Goal: Find specific page/section: Find specific page/section

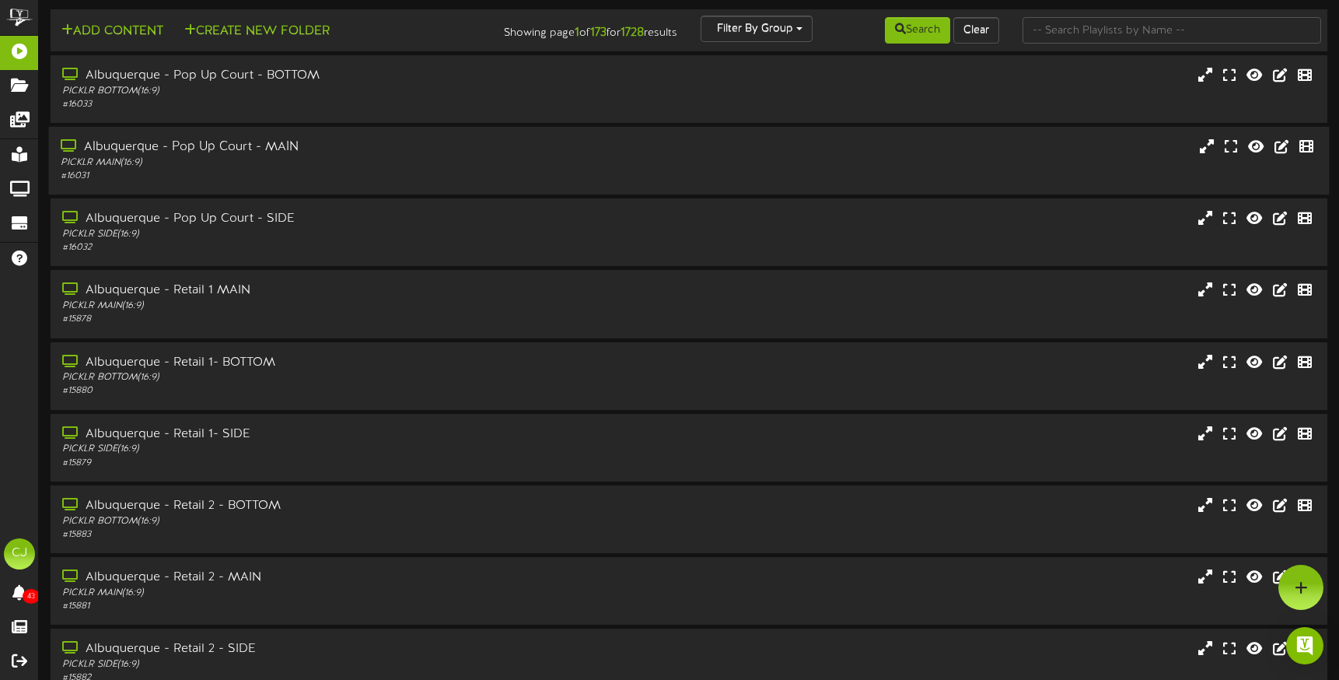
scroll to position [10, 0]
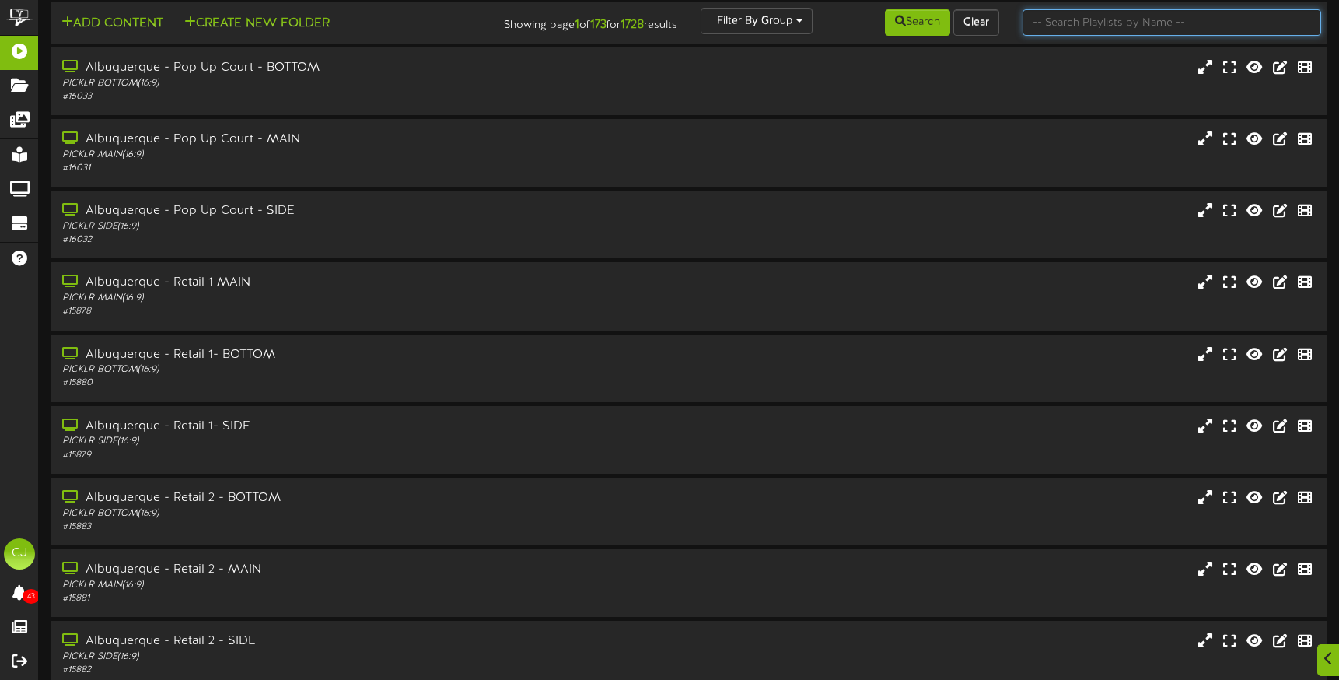
click at [1097, 26] on input "text" at bounding box center [1172, 22] width 299 height 26
type input "kaysville"
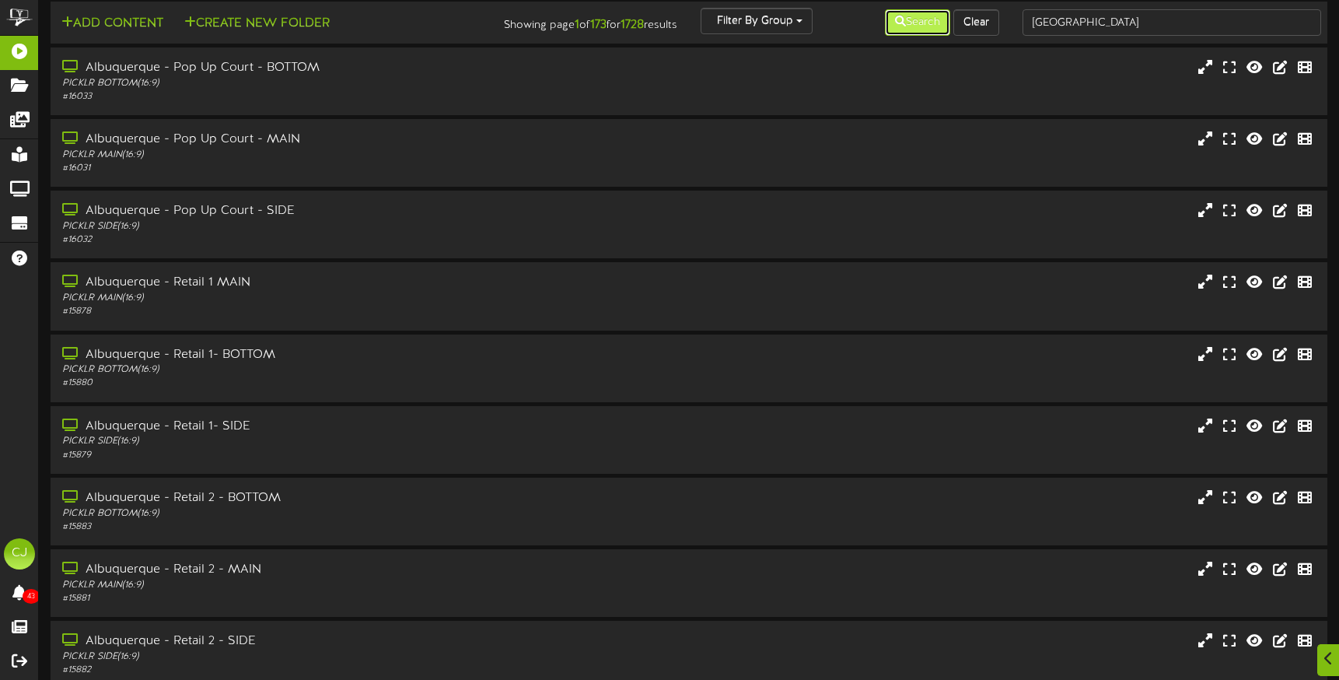
click at [930, 30] on button "Search" at bounding box center [917, 22] width 65 height 26
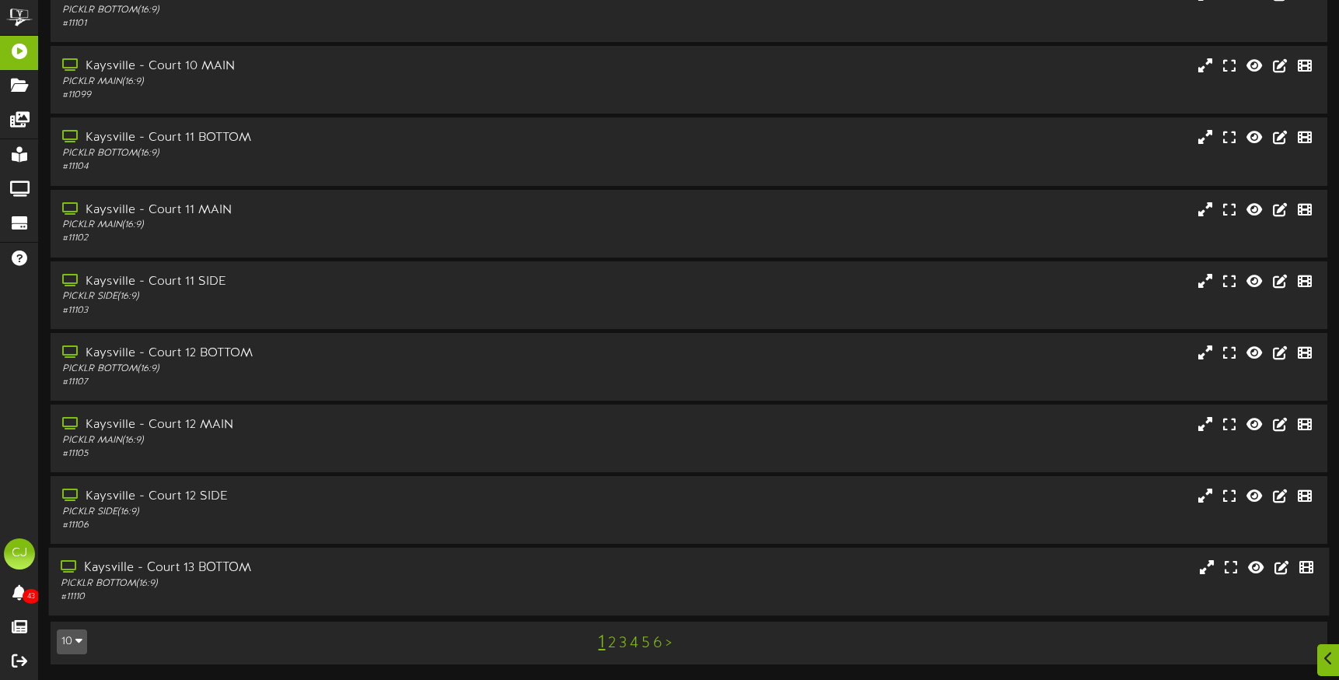
scroll to position [154, 0]
click at [615, 646] on div "1 2 3 4 5 6 >" at bounding box center [635, 643] width 322 height 30
click at [614, 644] on link "2" at bounding box center [612, 643] width 8 height 17
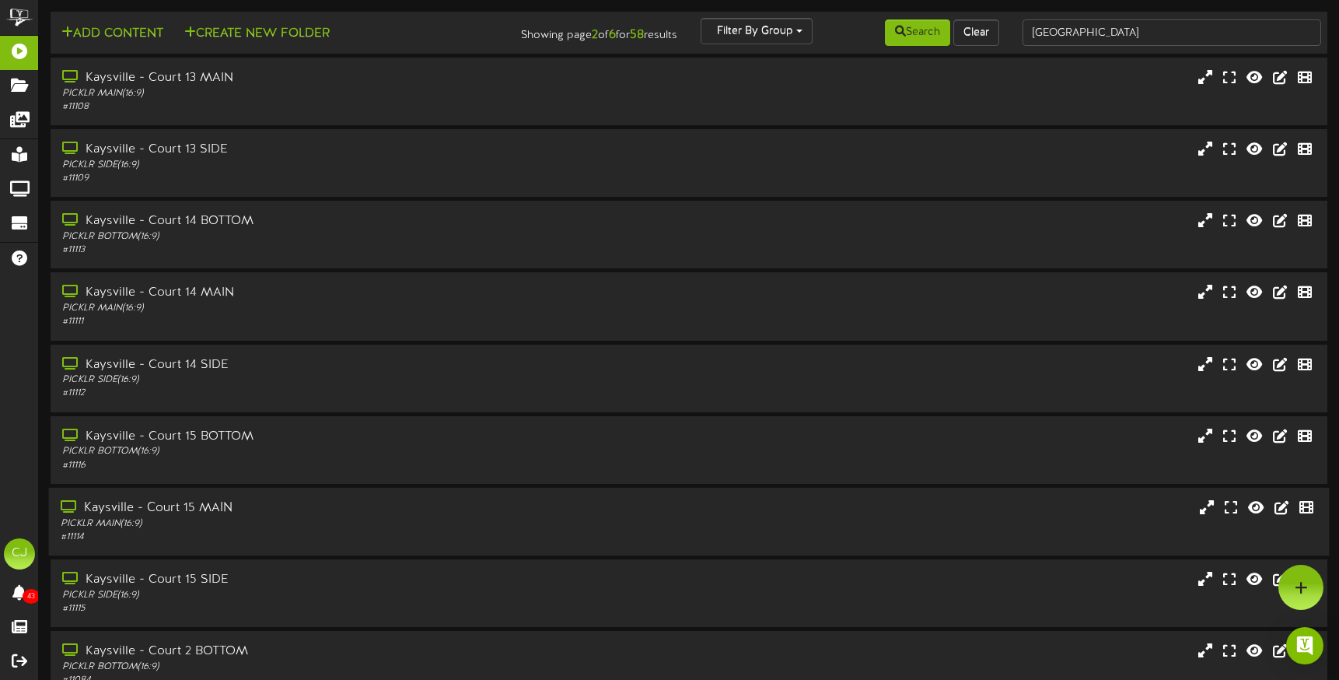
scroll to position [155, 0]
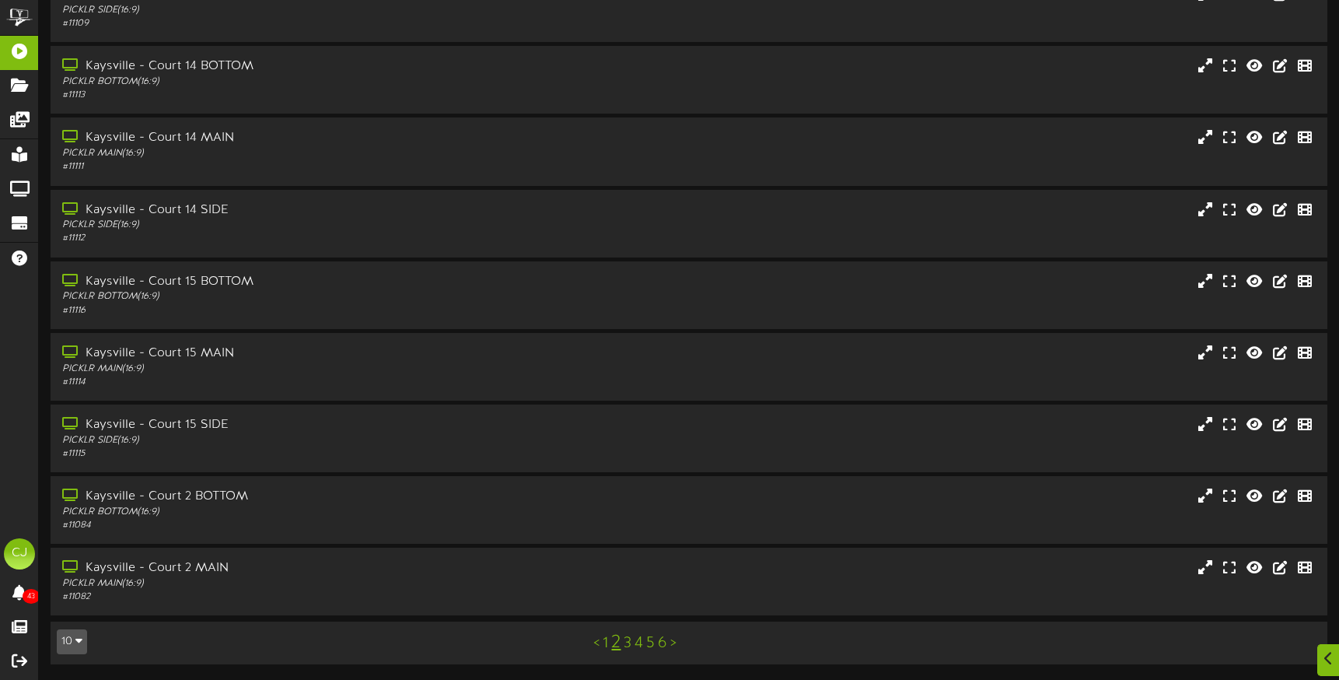
click at [629, 643] on link "3" at bounding box center [628, 643] width 8 height 17
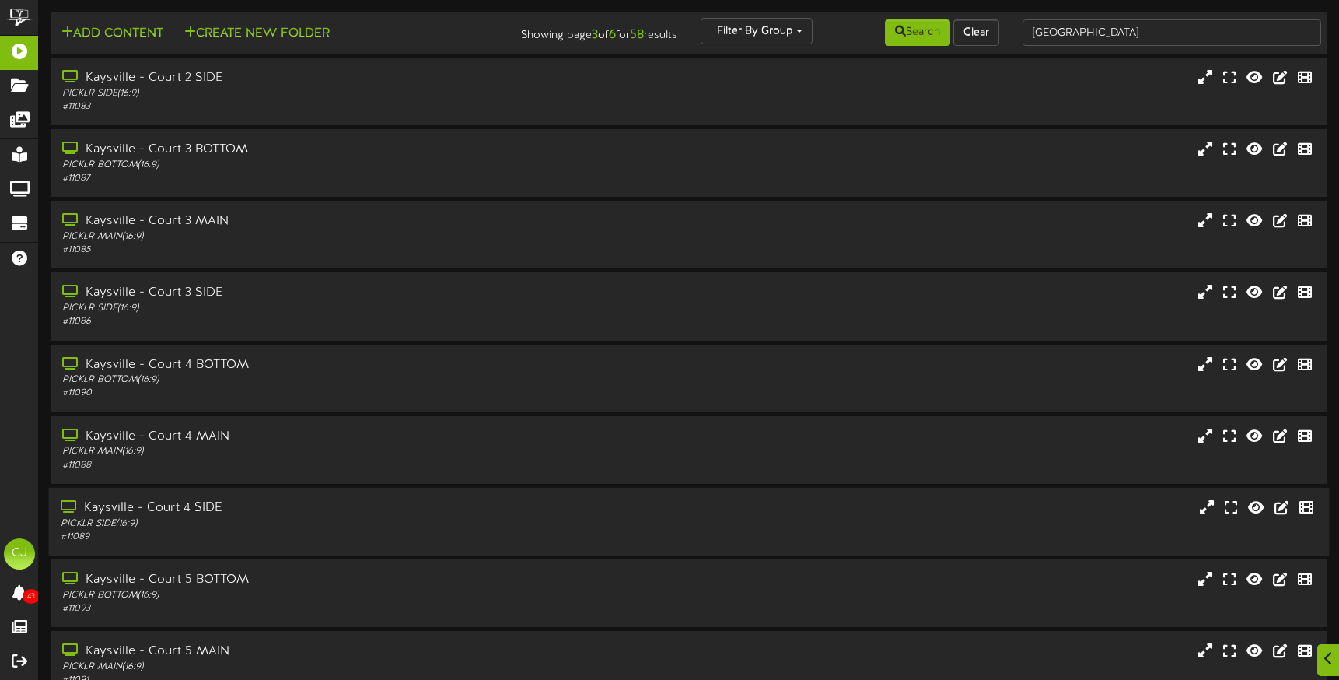
scroll to position [155, 0]
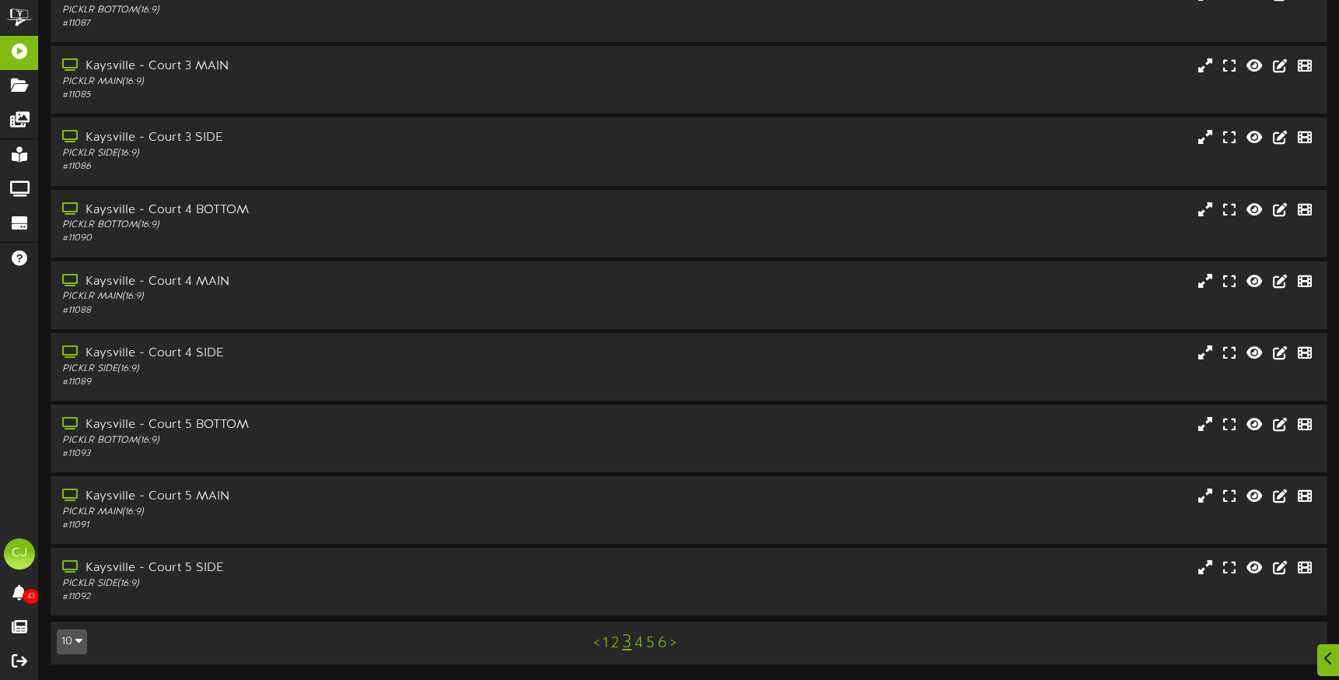
drag, startPoint x: 642, startPoint y: 642, endPoint x: 645, endPoint y: 600, distance: 42.1
click at [642, 642] on link "4" at bounding box center [639, 643] width 9 height 17
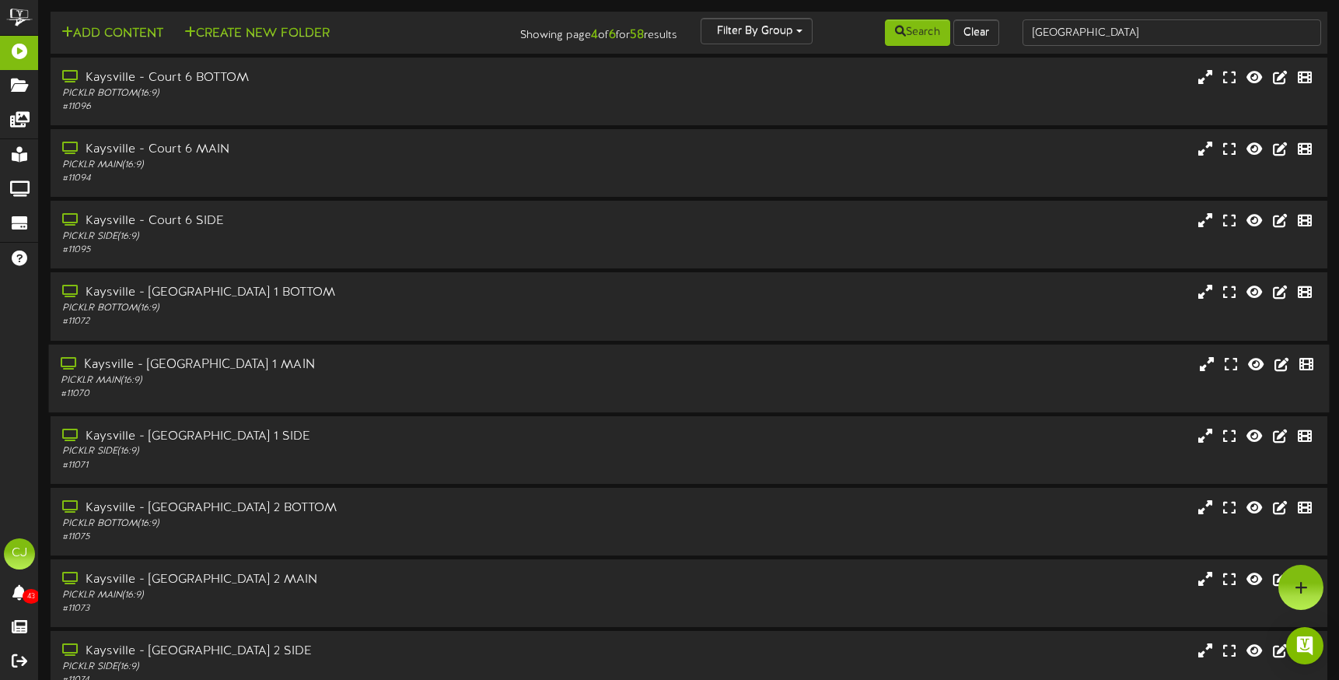
scroll to position [155, 0]
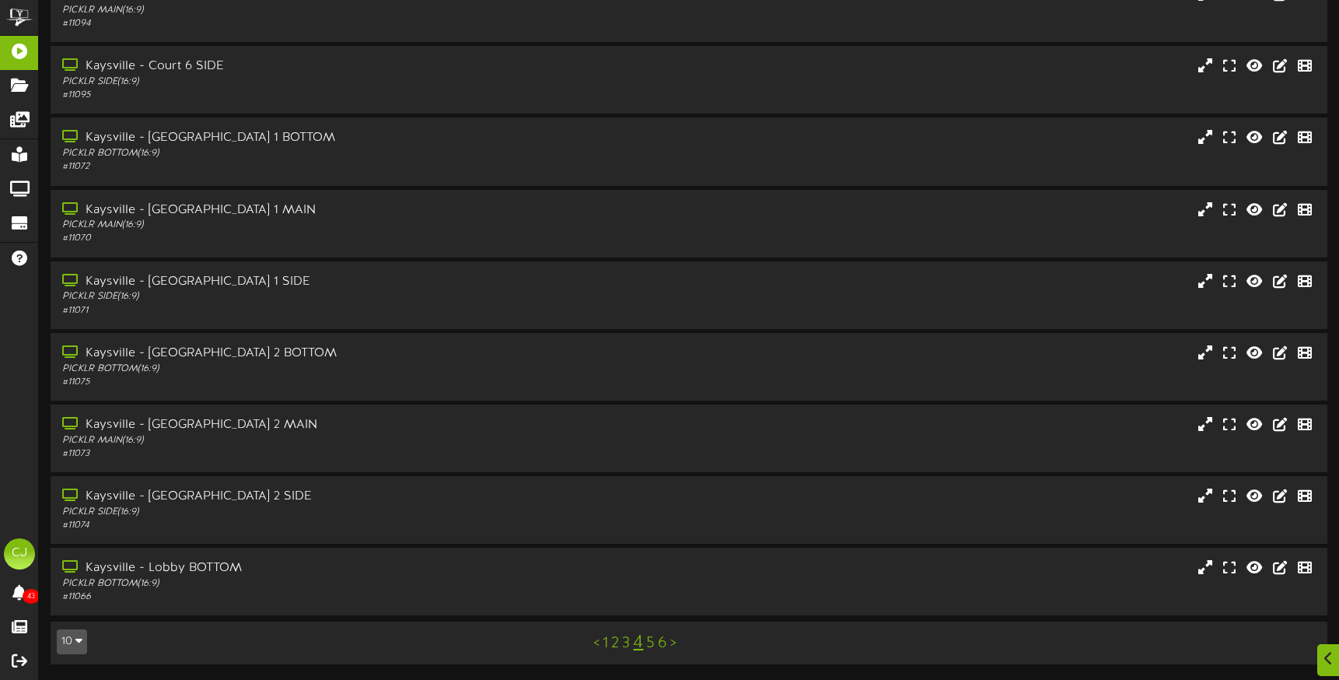
click at [653, 645] on link "5" at bounding box center [650, 643] width 9 height 17
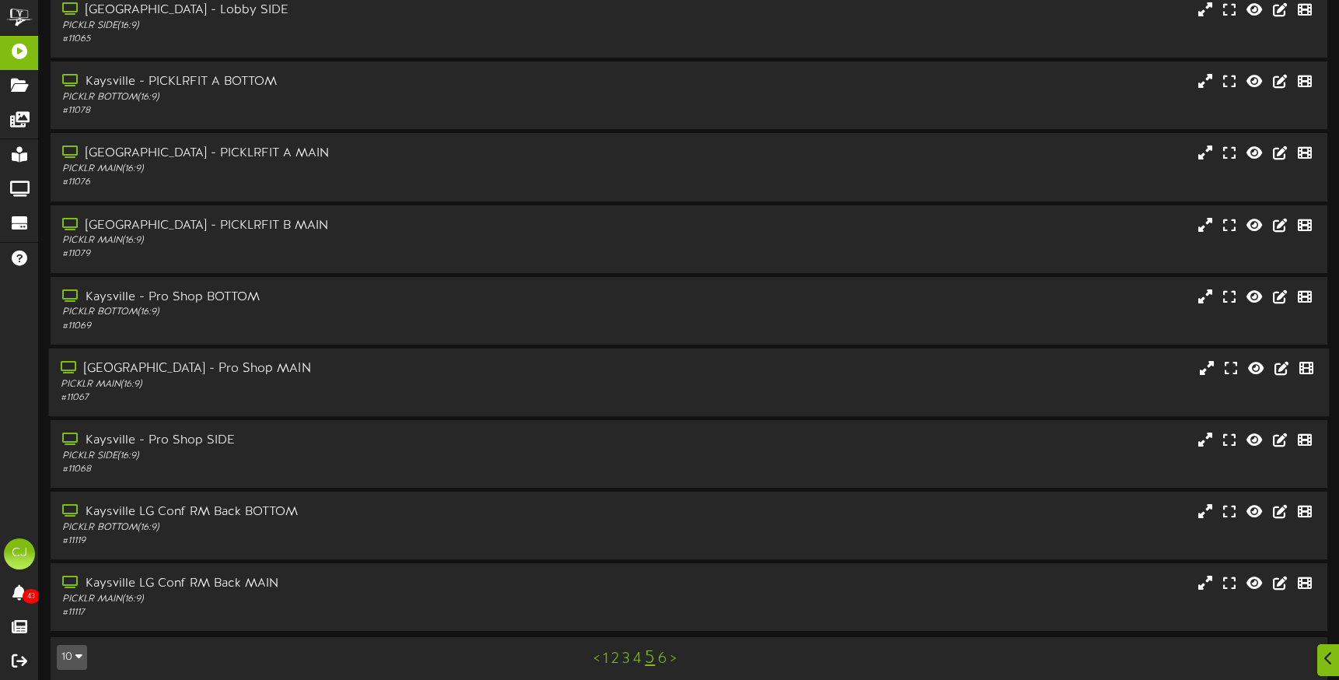
scroll to position [155, 0]
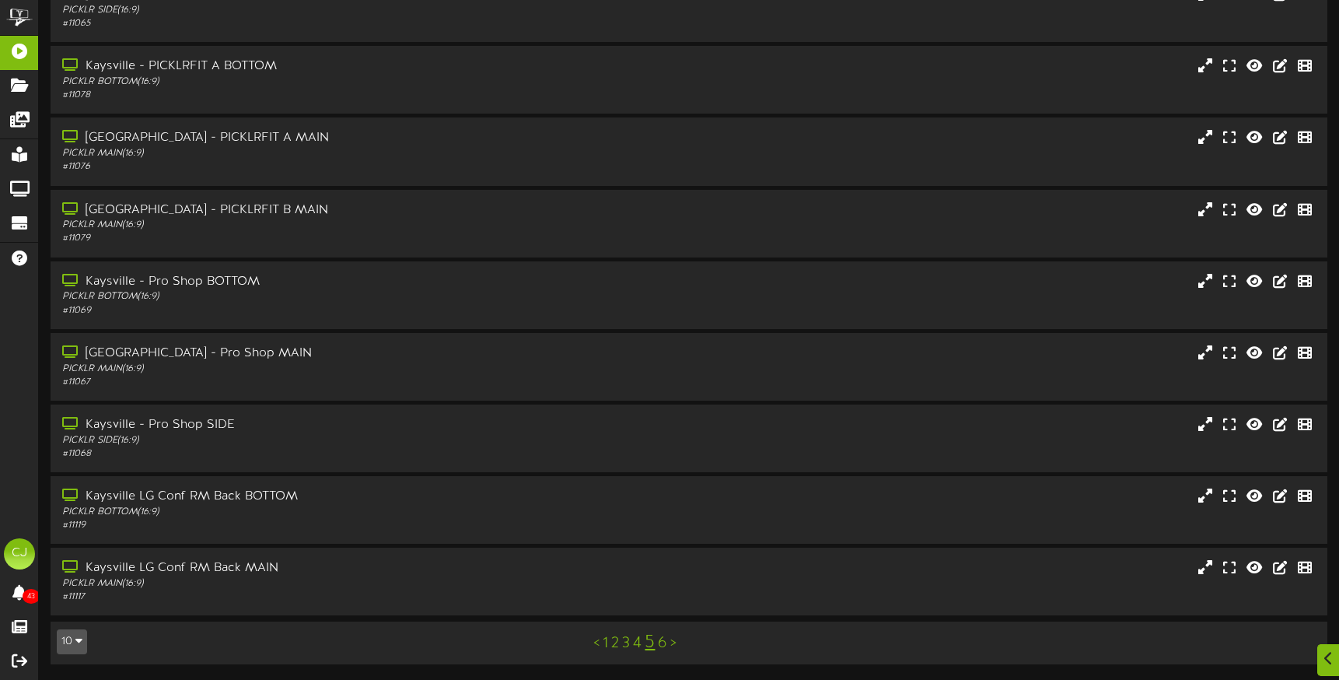
click at [663, 641] on link "6" at bounding box center [662, 643] width 9 height 17
